Goal: Task Accomplishment & Management: Complete application form

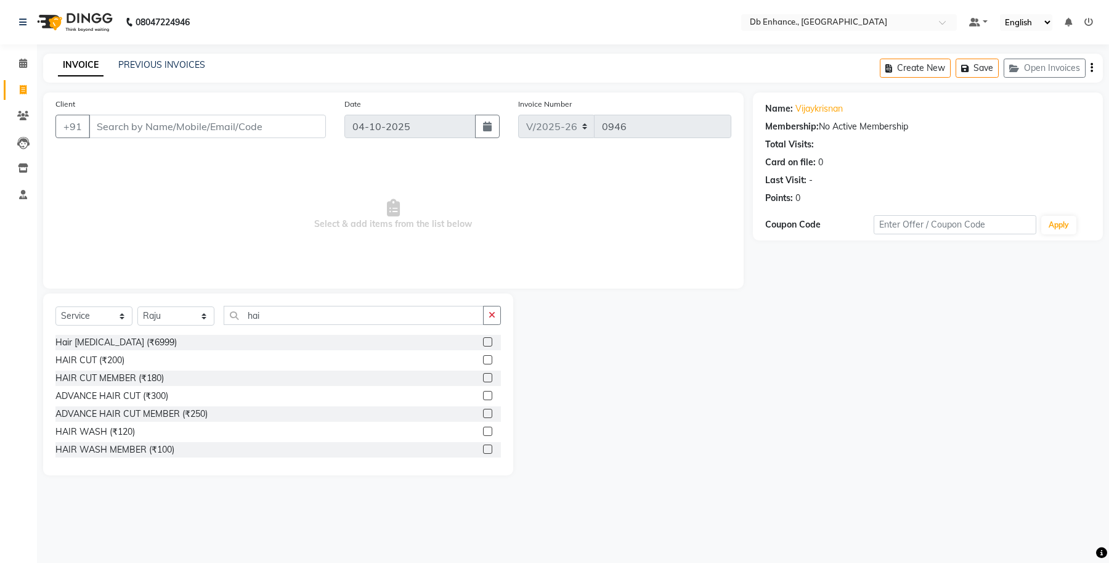
select select "4474"
select select "service"
select select "25383"
drag, startPoint x: 0, startPoint y: 0, endPoint x: 232, endPoint y: 127, distance: 264.8
click at [232, 127] on input "Client" at bounding box center [207, 126] width 237 height 23
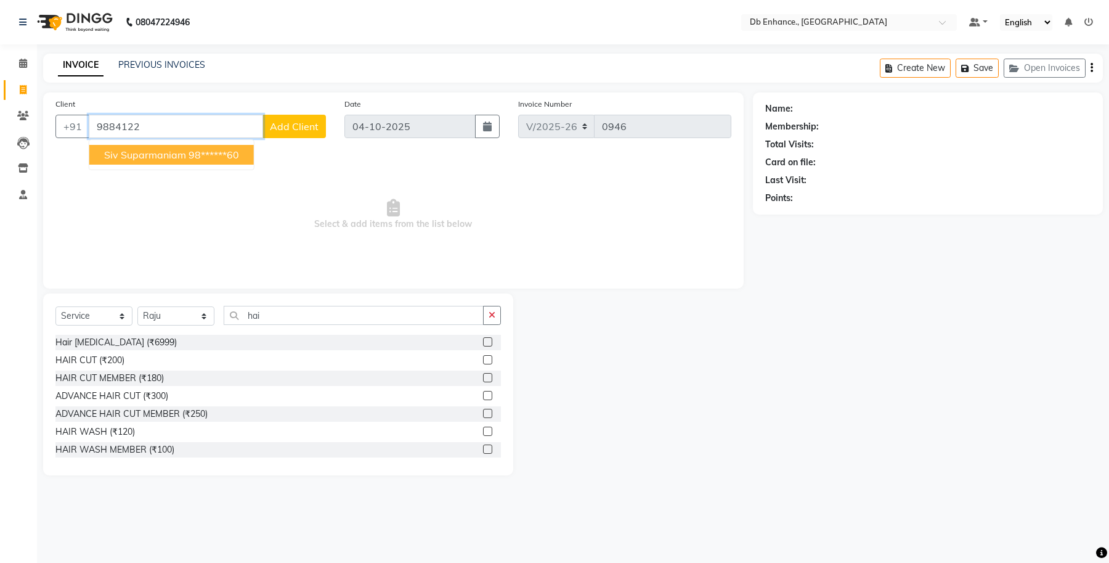
click at [234, 161] on button "siv suparmaniam 98******60" at bounding box center [171, 155] width 165 height 20
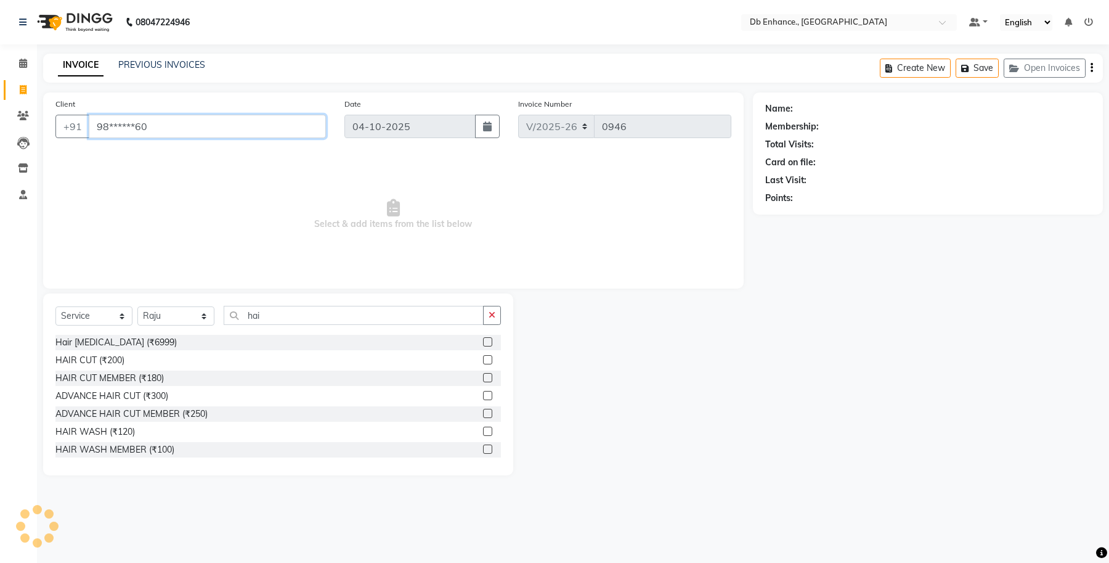
type input "98******60"
click at [483, 358] on label at bounding box center [487, 359] width 9 height 9
click at [483, 358] on input "checkbox" at bounding box center [487, 360] width 8 height 8
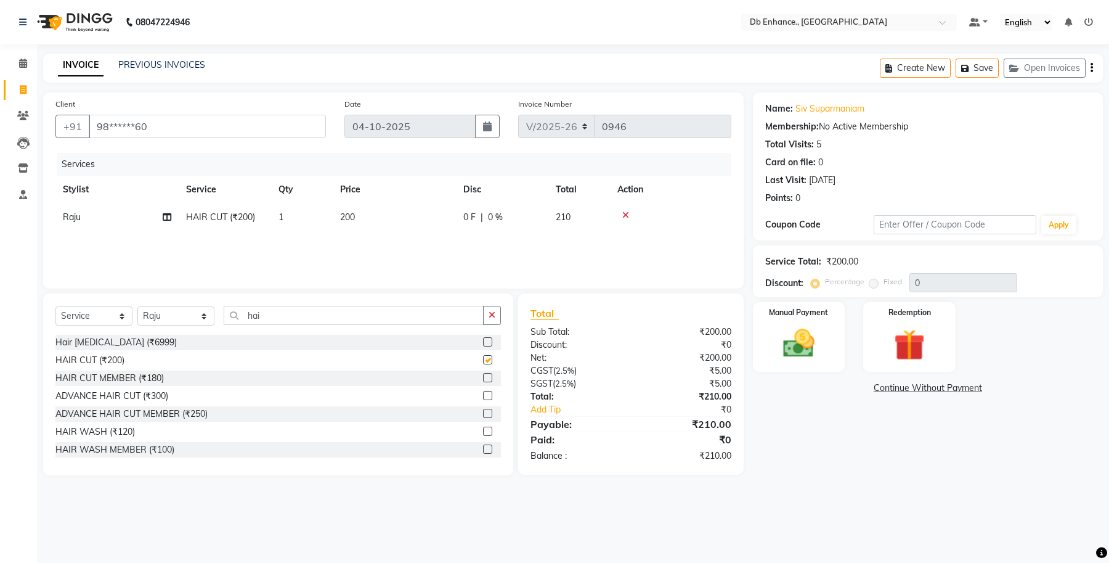
checkbox input "false"
click at [810, 324] on div "Manual Payment" at bounding box center [799, 337] width 96 height 72
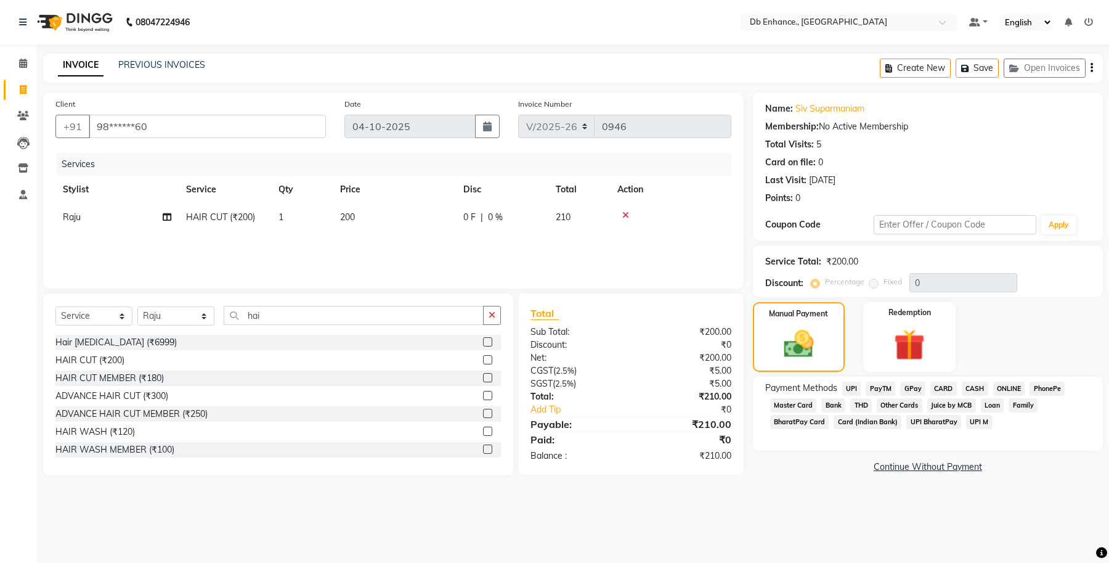
click at [1013, 386] on span "ONLINE" at bounding box center [1010, 389] width 32 height 14
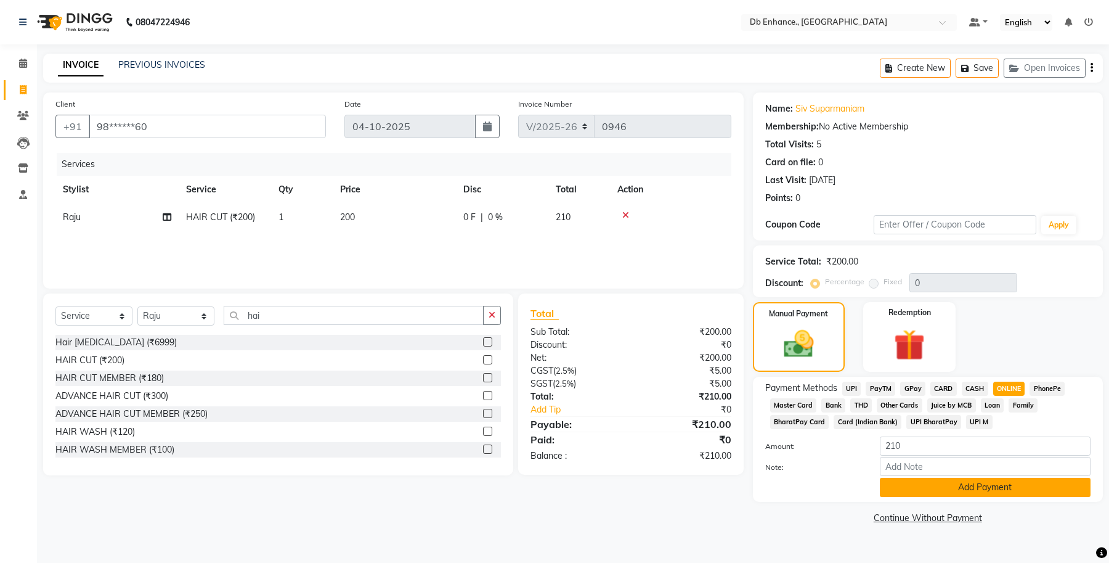
click at [976, 489] on button "Add Payment" at bounding box center [985, 487] width 211 height 19
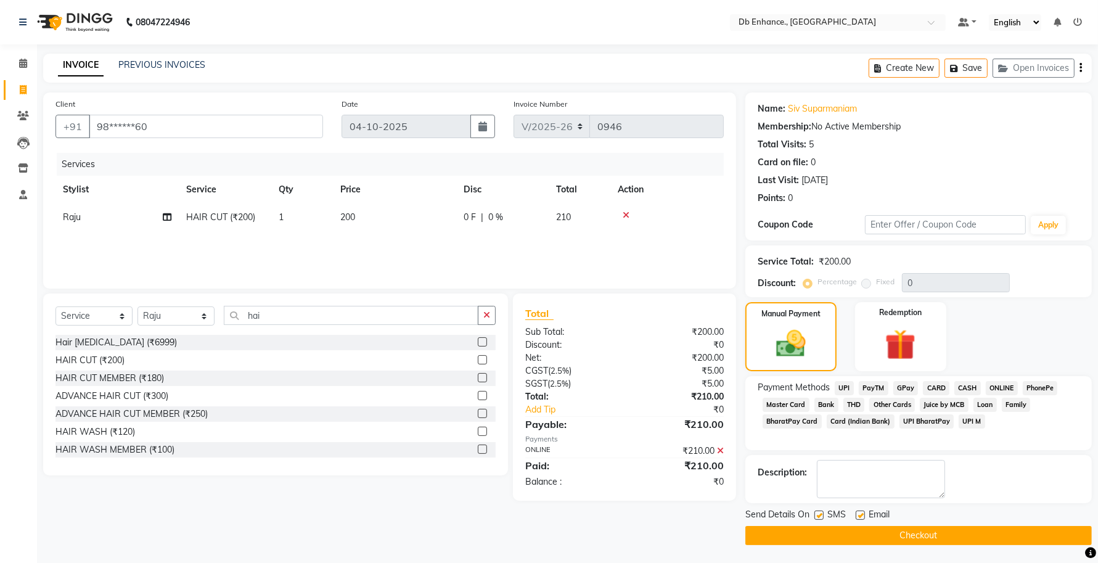
click at [860, 513] on label at bounding box center [859, 514] width 9 height 9
click at [860, 513] on input "checkbox" at bounding box center [859, 516] width 8 height 8
checkbox input "false"
click at [820, 510] on label at bounding box center [818, 514] width 9 height 9
click at [820, 512] on input "checkbox" at bounding box center [818, 516] width 8 height 8
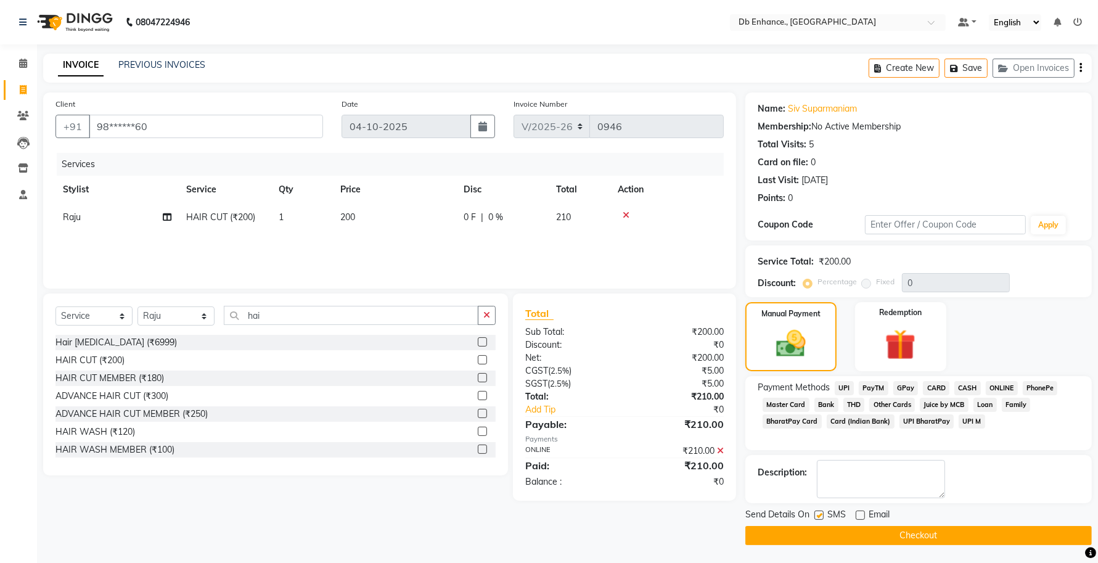
checkbox input "false"
click at [822, 533] on button "Checkout" at bounding box center [918, 535] width 346 height 19
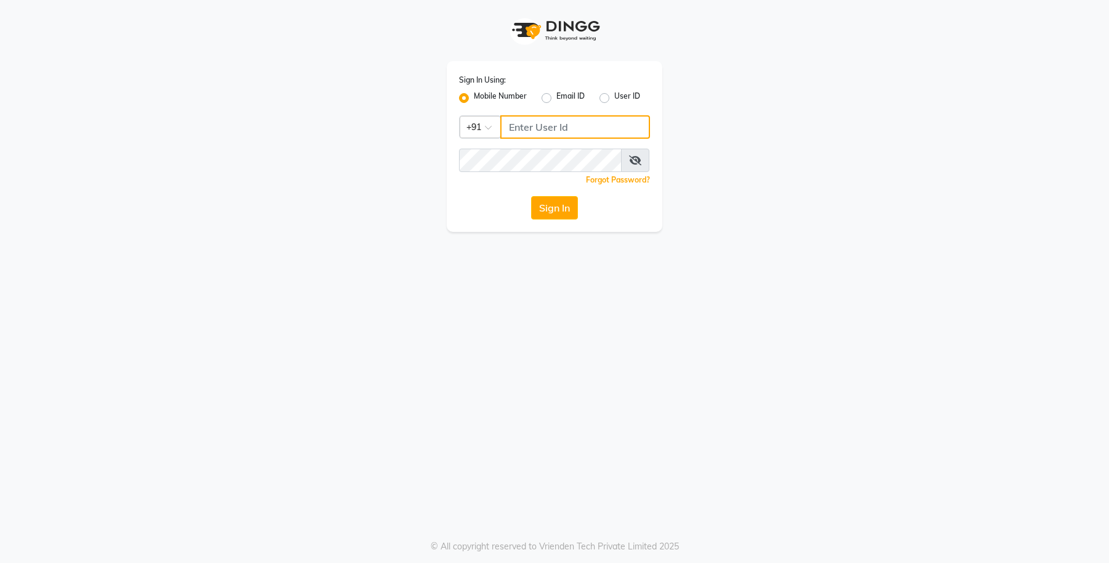
click at [524, 126] on input "Username" at bounding box center [575, 126] width 150 height 23
click at [614, 94] on label "User ID" at bounding box center [627, 98] width 26 height 15
click at [614, 94] on input "User ID" at bounding box center [618, 95] width 8 height 8
radio input "true"
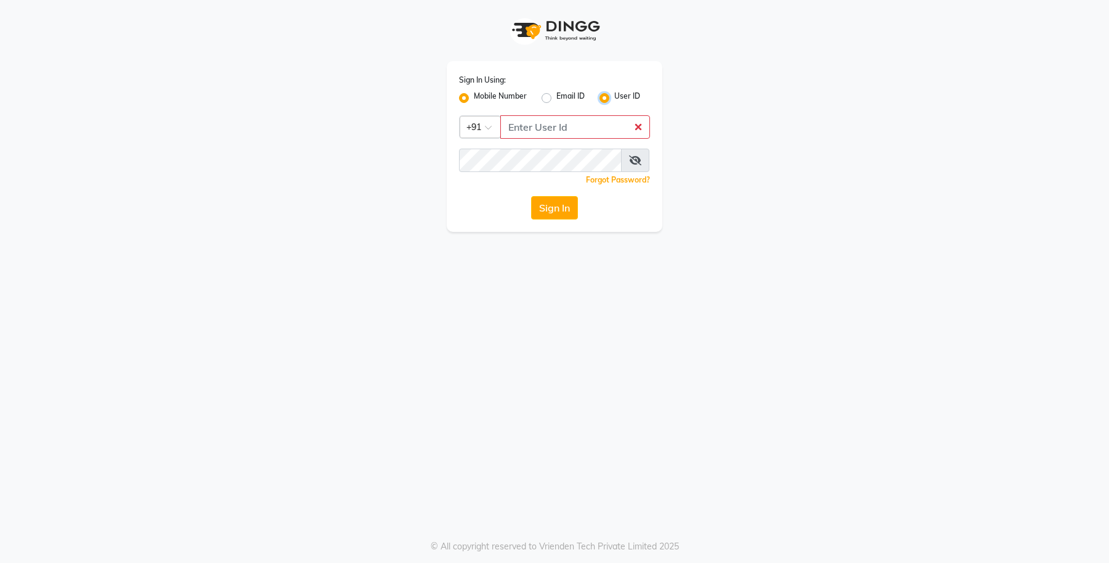
radio input "false"
click at [545, 124] on input "Username" at bounding box center [554, 126] width 191 height 23
type input "db enhance"
click at [543, 205] on button "Sign In" at bounding box center [554, 207] width 47 height 23
